Goal: Transaction & Acquisition: Book appointment/travel/reservation

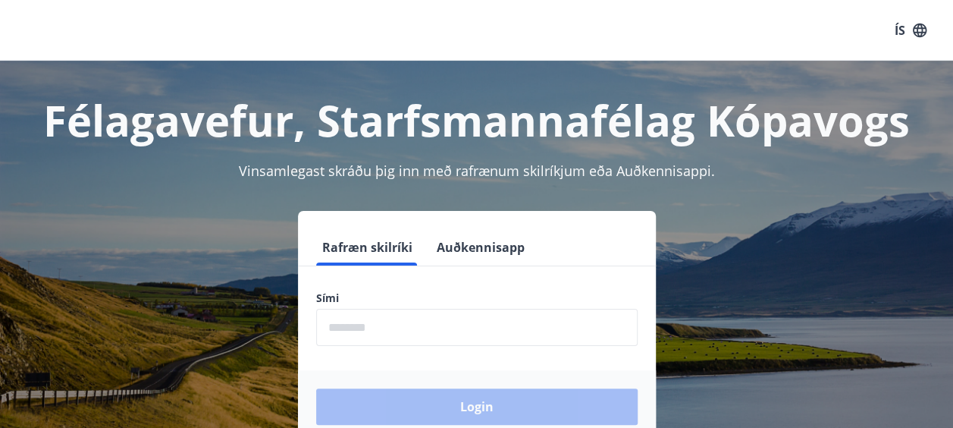
click at [452, 339] on input "phone" at bounding box center [476, 327] width 321 height 37
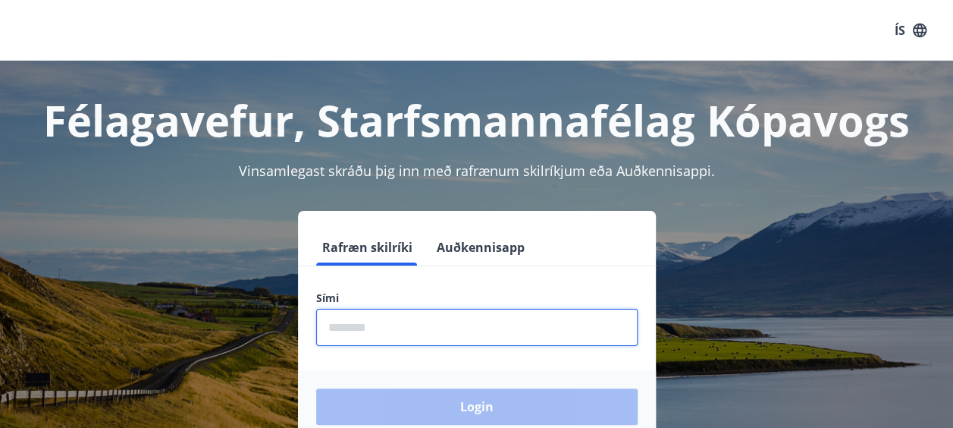
type input "********"
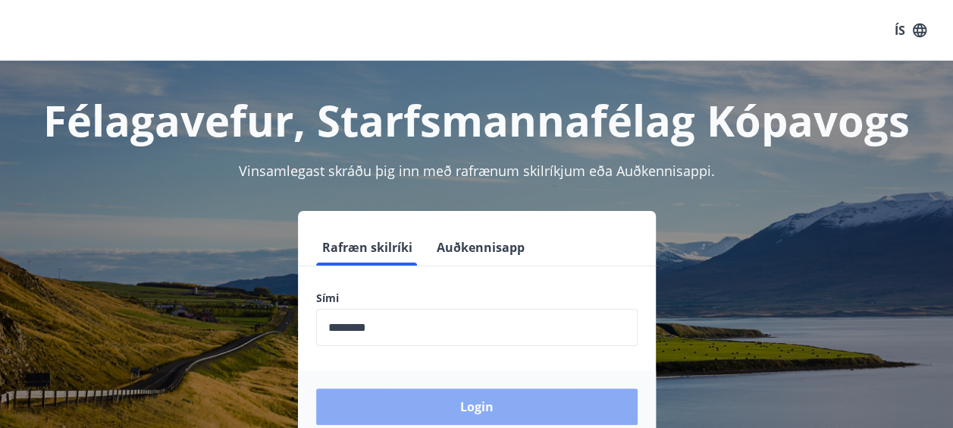
click at [499, 403] on button "Login" at bounding box center [476, 406] width 321 height 36
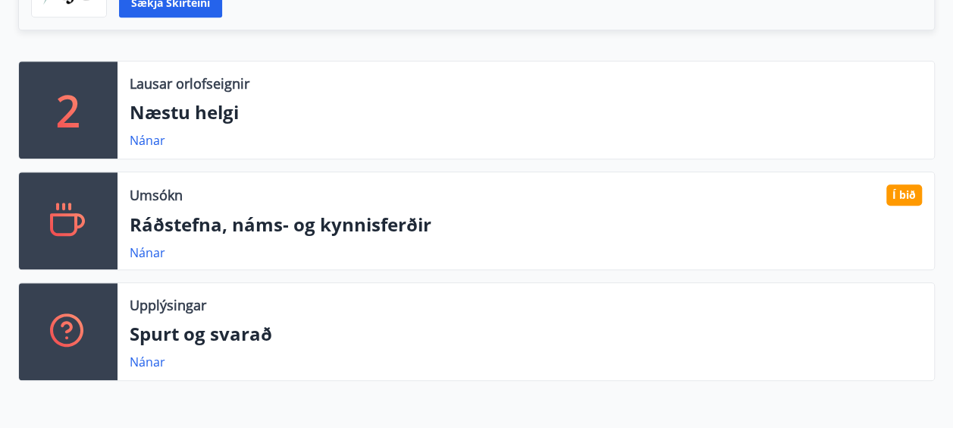
scroll to position [461, 0]
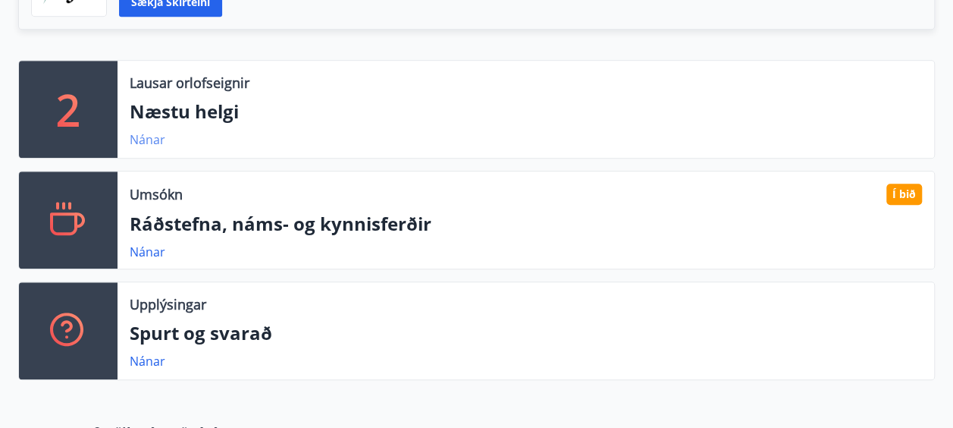
click at [146, 133] on link "Nánar" at bounding box center [148, 139] width 36 height 17
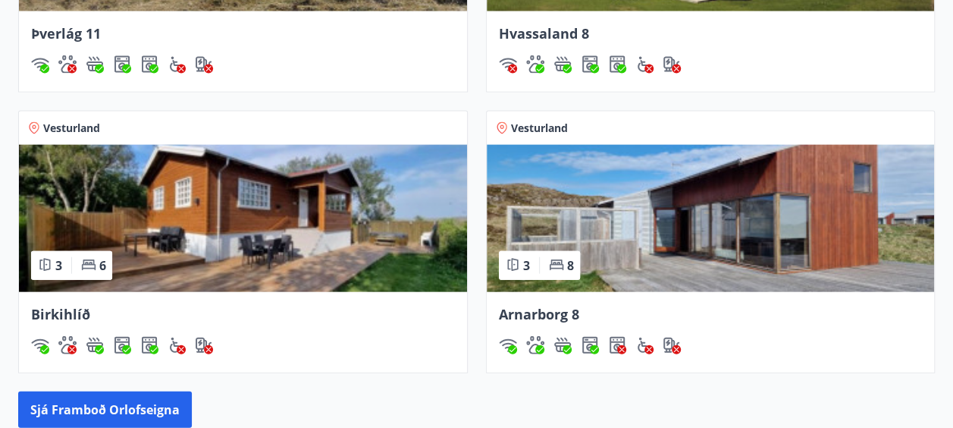
scroll to position [1605, 0]
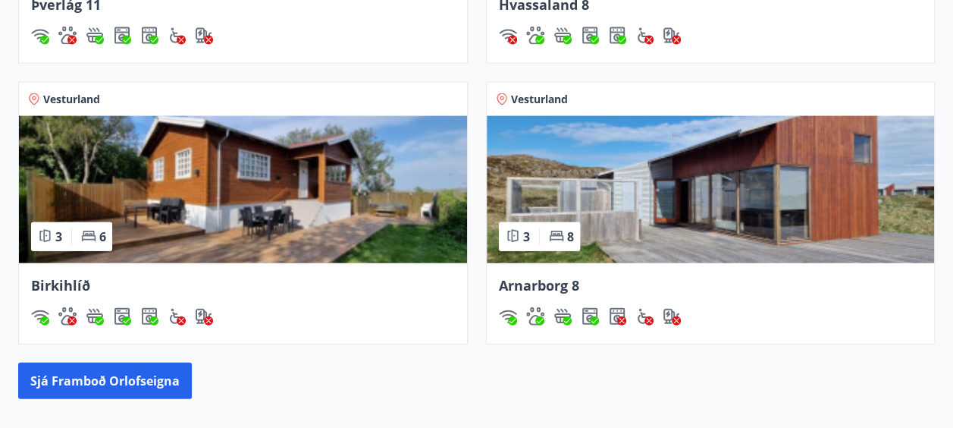
click at [528, 282] on span "Arnarborg 8" at bounding box center [539, 285] width 80 height 18
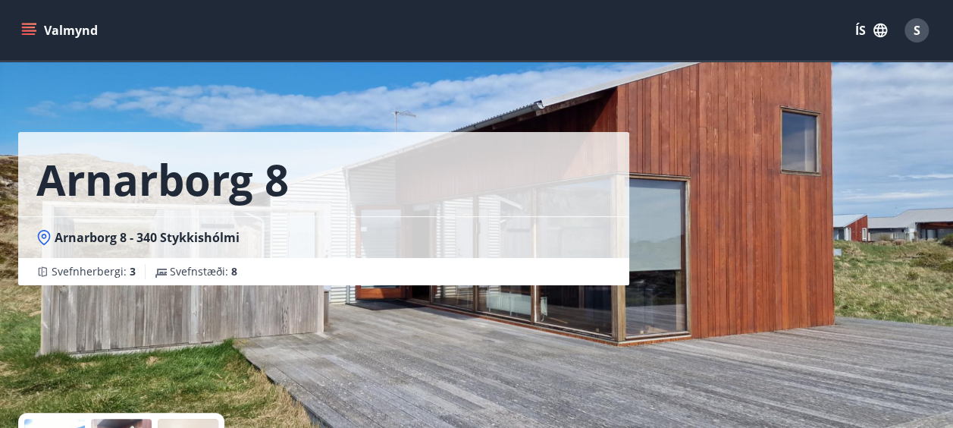
click at [28, 22] on button "Valmynd" at bounding box center [61, 30] width 86 height 27
